Goal: Check status: Check status

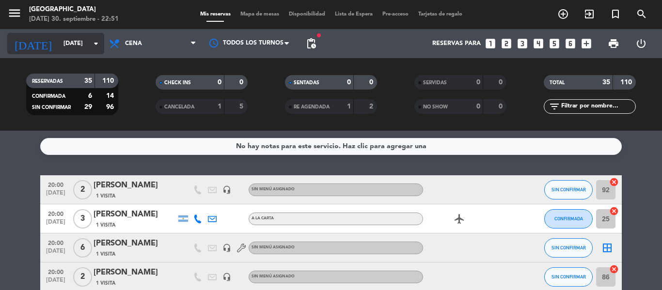
click at [66, 40] on input "[DATE]" at bounding box center [100, 43] width 82 height 16
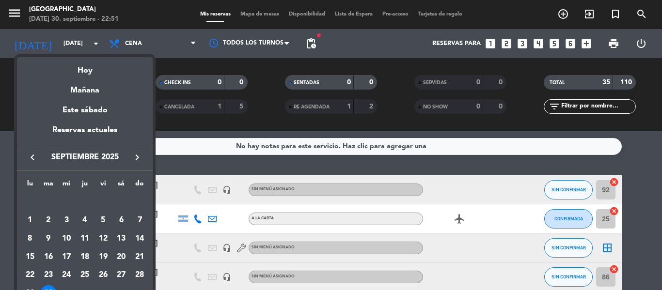
click at [131, 158] on icon "keyboard_arrow_right" at bounding box center [137, 158] width 12 height 12
click at [68, 217] on div "1" at bounding box center [66, 220] width 16 height 16
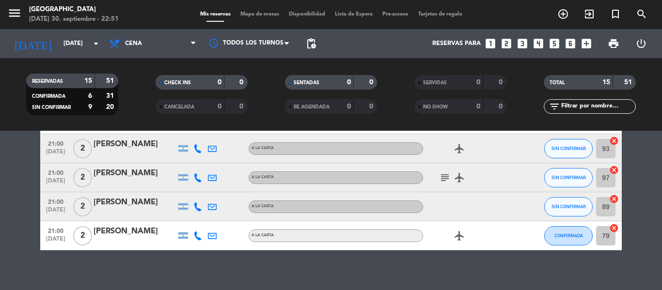
scroll to position [397, 0]
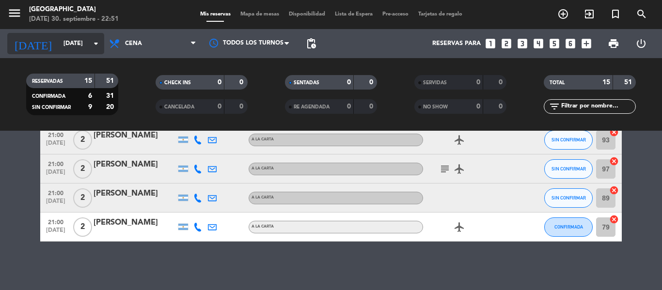
click at [59, 42] on input "[DATE]" at bounding box center [100, 43] width 82 height 16
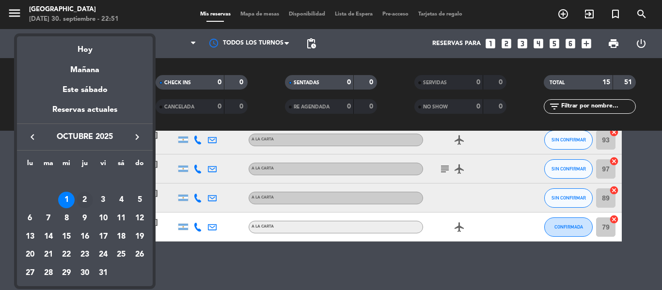
click at [86, 200] on div "2" at bounding box center [85, 200] width 16 height 16
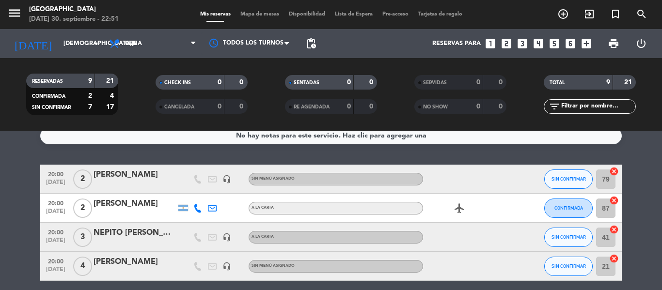
scroll to position [0, 0]
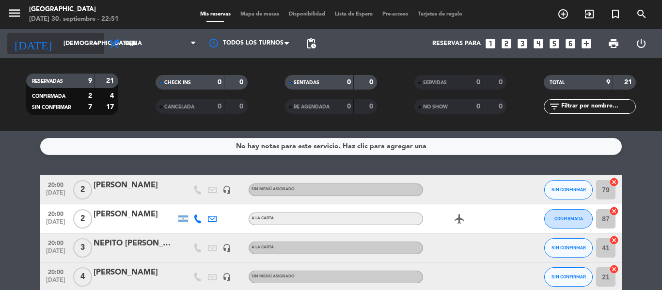
click at [67, 52] on div "[DATE] [DATE] arrow_drop_down" at bounding box center [55, 43] width 97 height 21
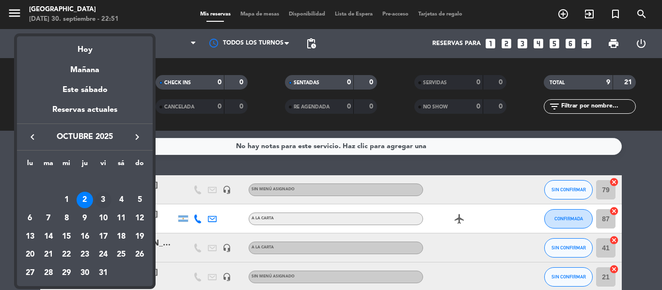
click at [108, 195] on div "3" at bounding box center [103, 200] width 16 height 16
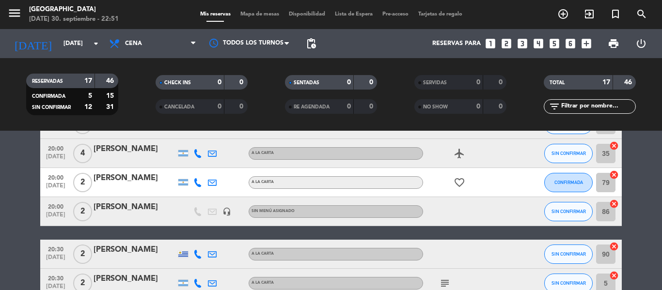
scroll to position [145, 0]
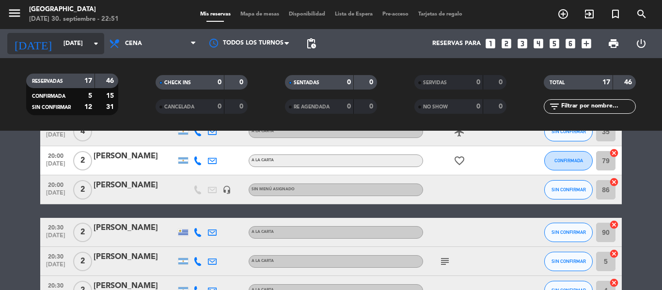
click at [71, 45] on input "[DATE]" at bounding box center [100, 43] width 82 height 16
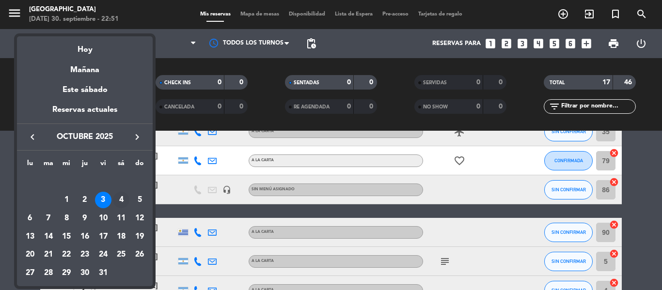
click at [120, 199] on div "4" at bounding box center [121, 200] width 16 height 16
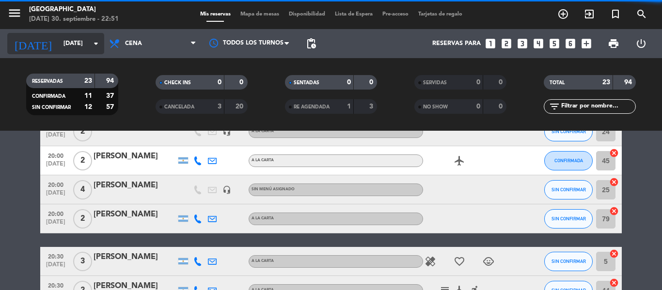
click at [61, 50] on input "[DATE]" at bounding box center [100, 43] width 82 height 16
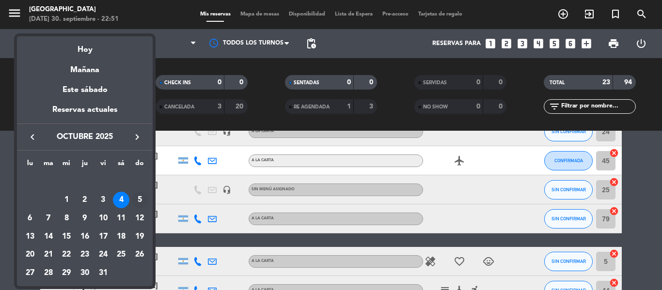
click at [142, 194] on div "5" at bounding box center [139, 200] width 16 height 16
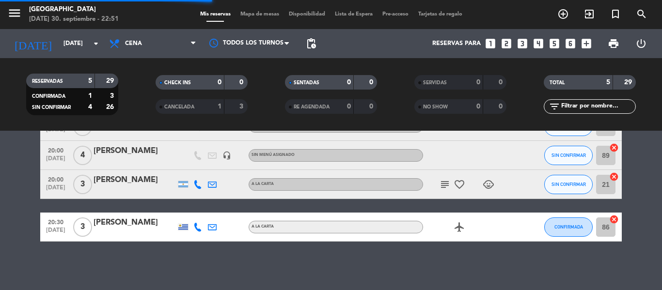
scroll to position [92, 0]
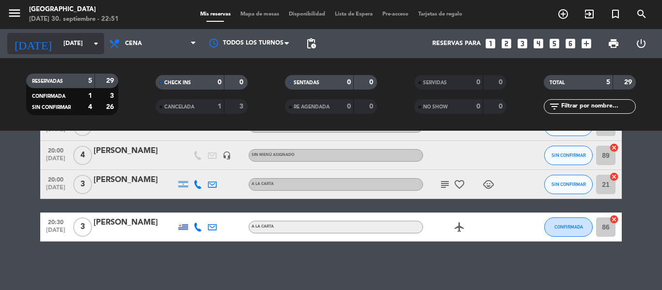
click at [61, 50] on input "[DATE]" at bounding box center [100, 43] width 82 height 16
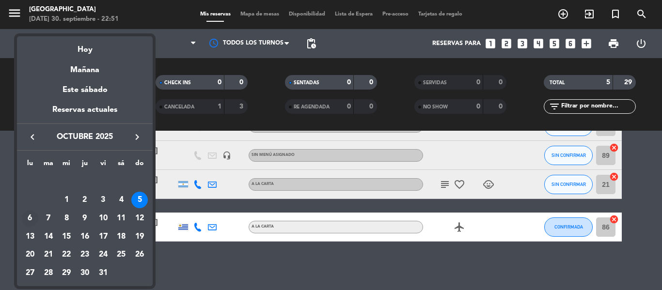
click at [38, 214] on td "6" at bounding box center [30, 218] width 18 height 18
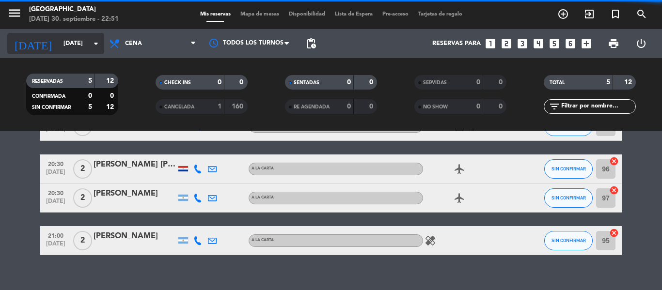
scroll to position [106, 0]
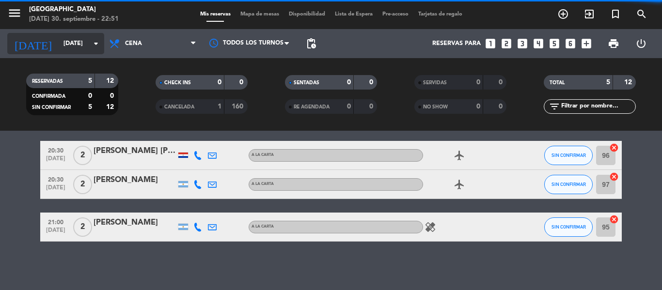
click at [71, 46] on input "[DATE]" at bounding box center [100, 43] width 82 height 16
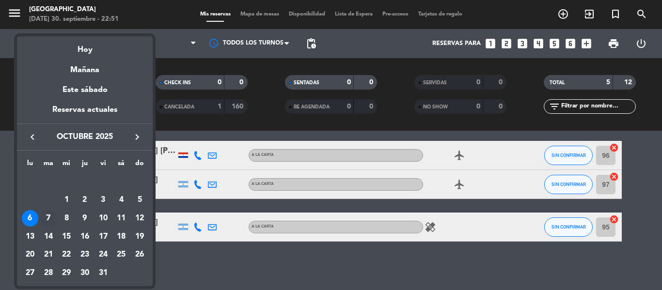
click at [52, 217] on div "7" at bounding box center [48, 218] width 16 height 16
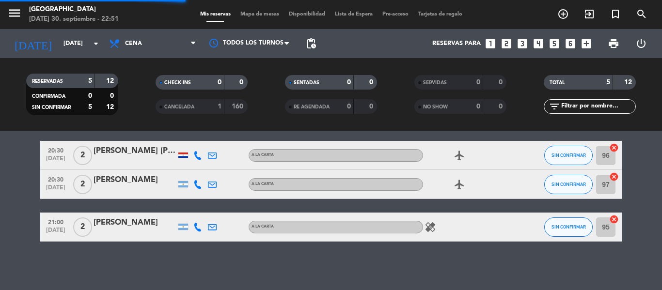
scroll to position [145, 0]
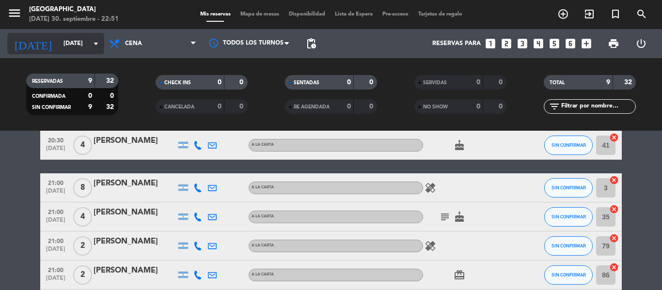
click at [74, 48] on input "[DATE]" at bounding box center [100, 43] width 82 height 16
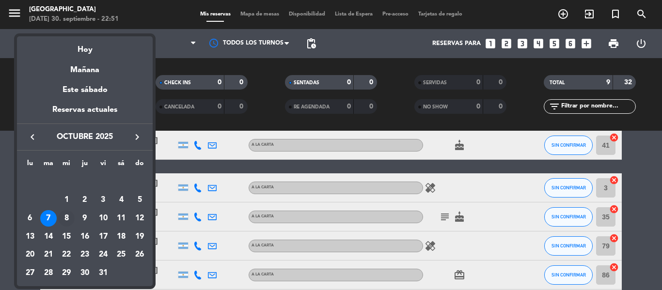
click at [68, 218] on div "8" at bounding box center [66, 218] width 16 height 16
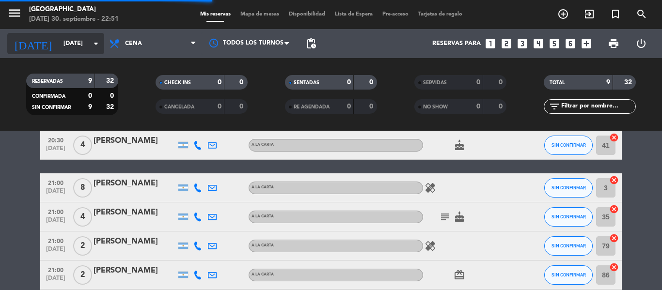
scroll to position [34, 0]
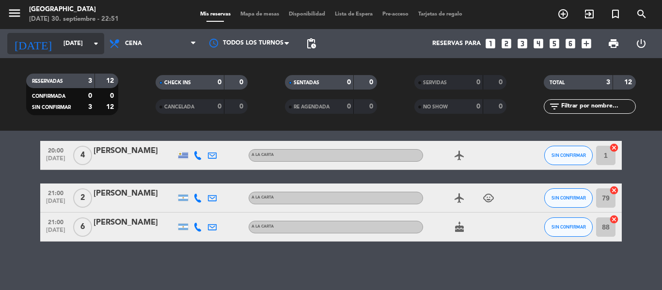
click at [61, 43] on input "[DATE]" at bounding box center [100, 43] width 82 height 16
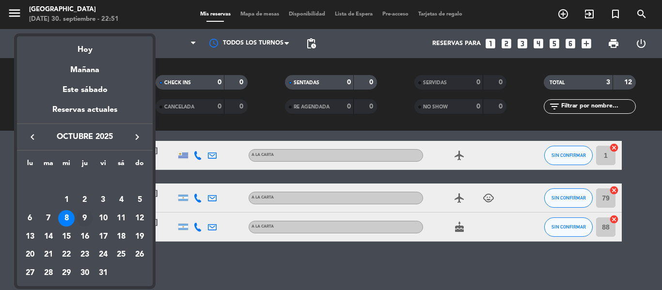
click at [90, 219] on div "9" at bounding box center [85, 218] width 16 height 16
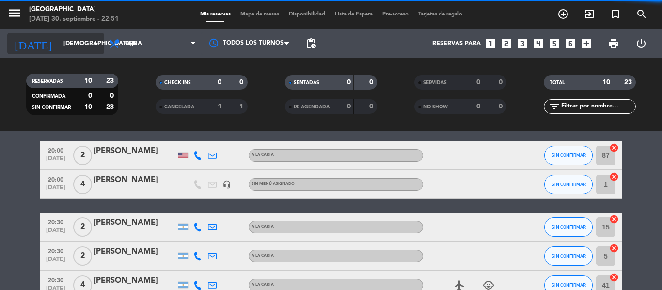
scroll to position [145, 0]
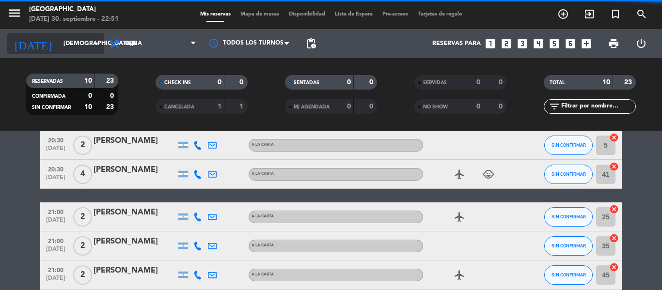
click at [61, 41] on input "[DEMOGRAPHIC_DATA][DATE]" at bounding box center [100, 43] width 82 height 16
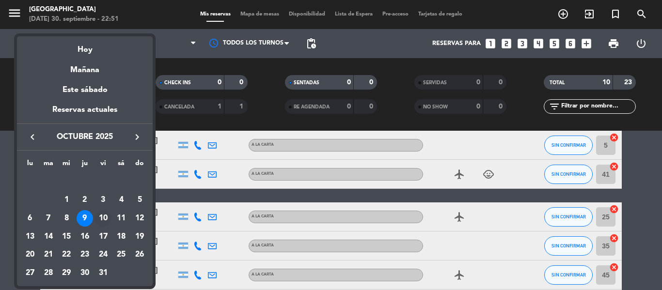
click at [107, 218] on div "10" at bounding box center [103, 218] width 16 height 16
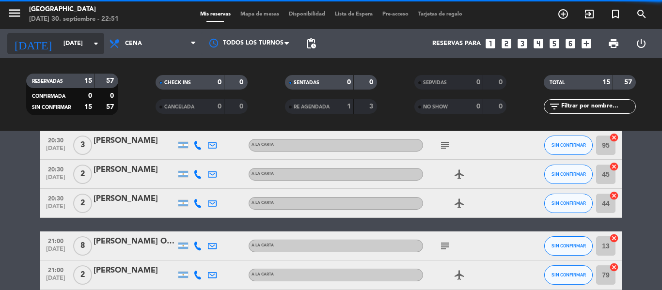
click at [67, 42] on input "[DATE]" at bounding box center [100, 43] width 82 height 16
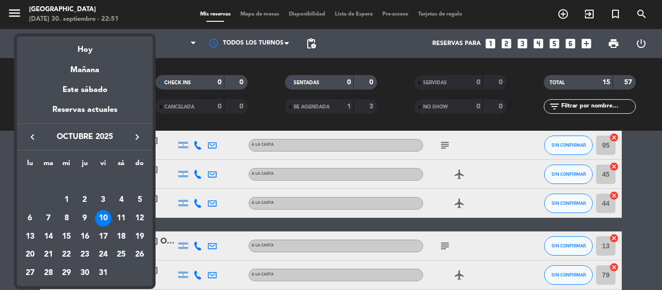
click at [123, 216] on div "11" at bounding box center [121, 218] width 16 height 16
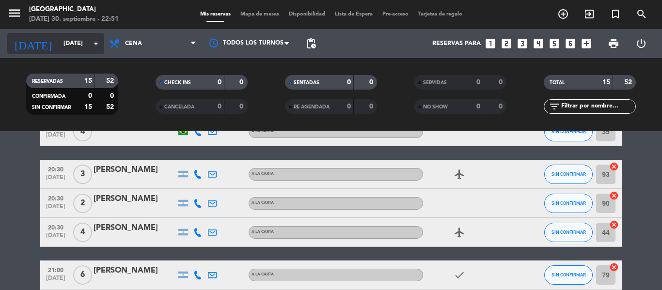
click at [63, 44] on input "[DATE]" at bounding box center [100, 43] width 82 height 16
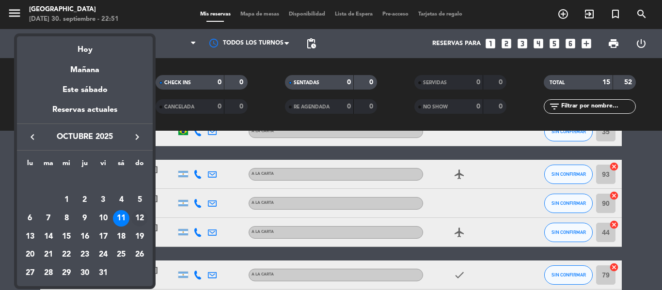
click at [145, 215] on div "12" at bounding box center [139, 218] width 16 height 16
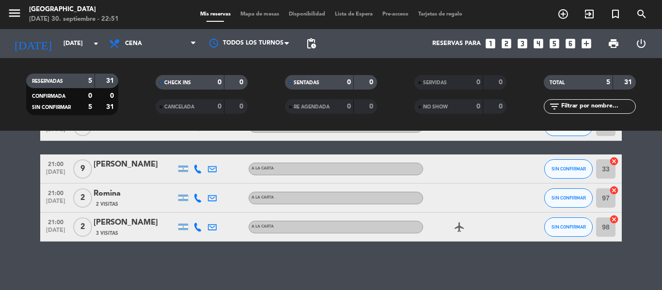
scroll to position [0, 0]
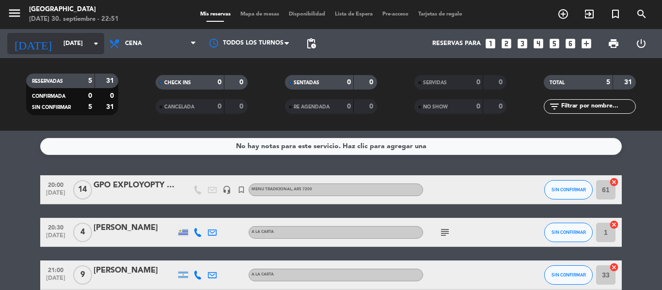
click at [62, 46] on input "[DATE]" at bounding box center [100, 43] width 82 height 16
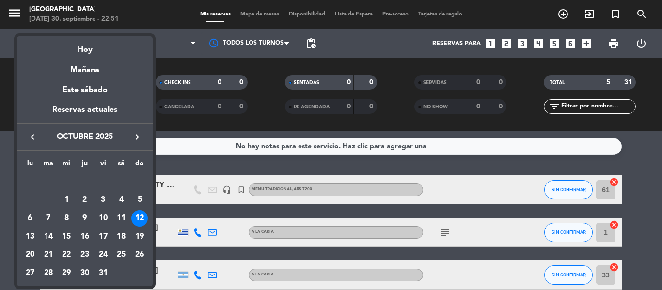
click at [180, 159] on div at bounding box center [331, 145] width 662 height 290
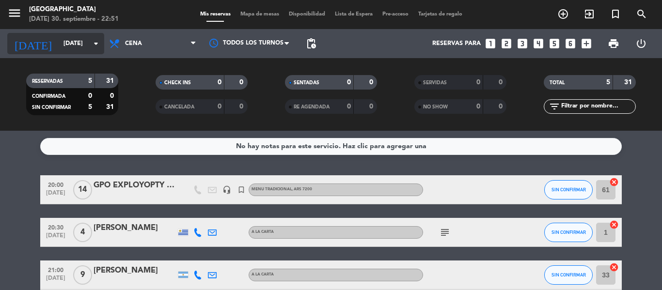
click at [59, 47] on input "[DATE]" at bounding box center [100, 43] width 82 height 16
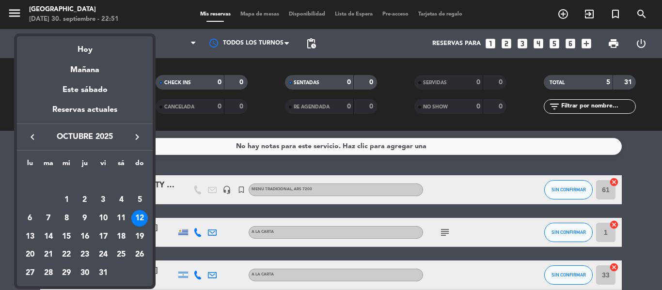
click at [32, 137] on icon "keyboard_arrow_left" at bounding box center [33, 137] width 12 height 12
click at [51, 275] on div "30" at bounding box center [48, 273] width 16 height 16
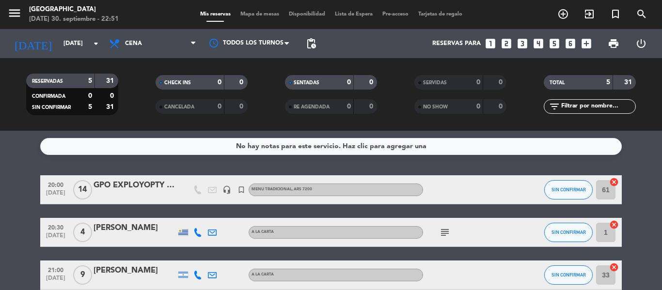
type input "[DATE]"
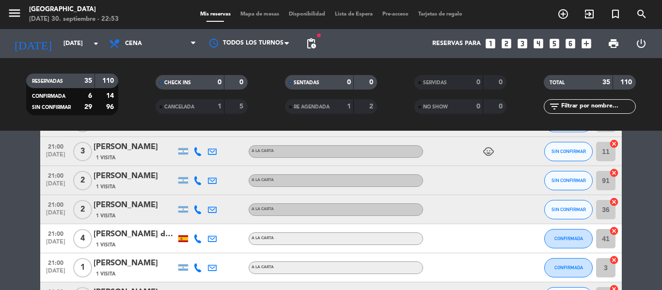
scroll to position [832, 0]
